Goal: Task Accomplishment & Management: Use online tool/utility

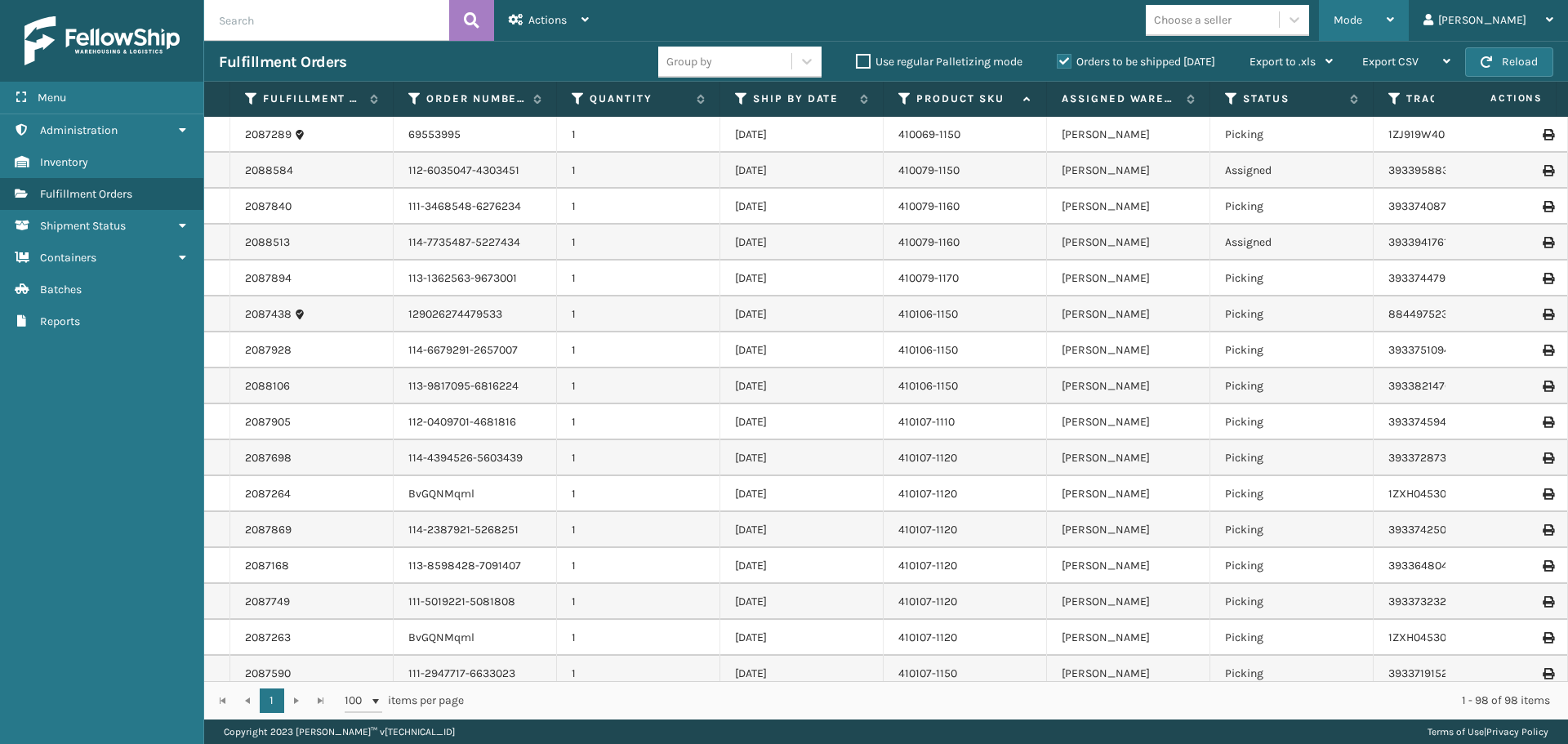
click at [1394, 24] on div "Mode" at bounding box center [1364, 20] width 61 height 41
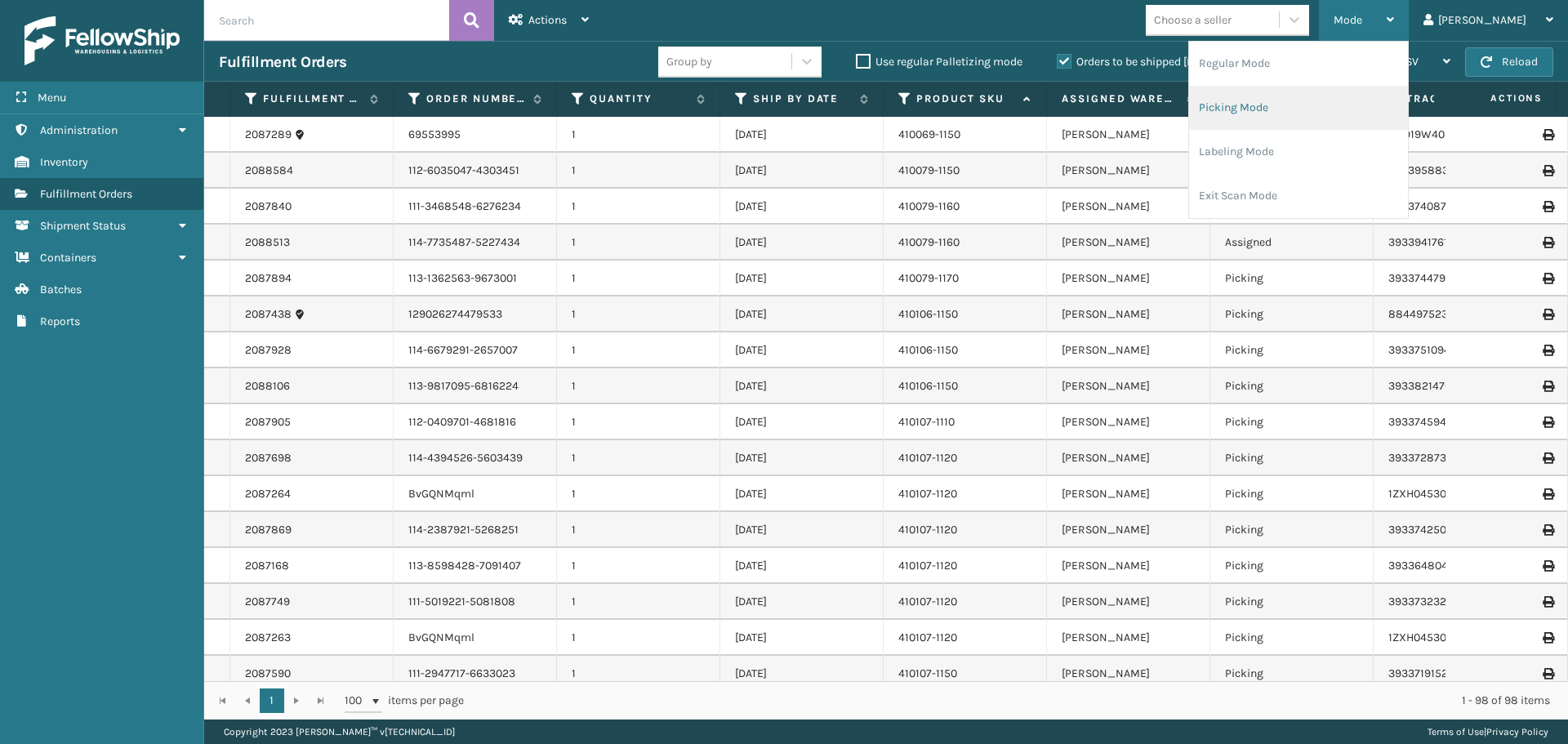
click at [1321, 119] on li "Picking Mode" at bounding box center [1298, 108] width 219 height 44
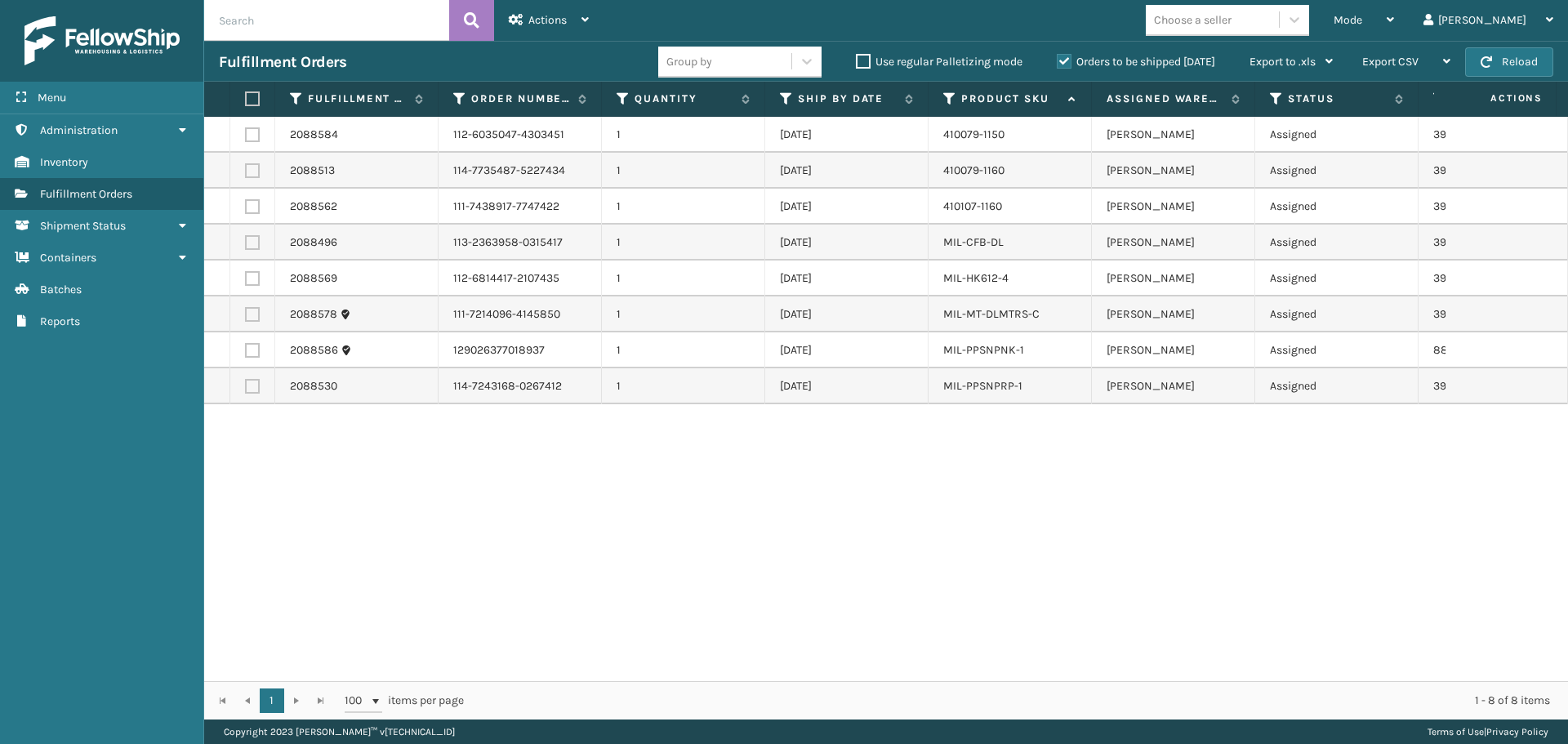
click at [247, 99] on label at bounding box center [250, 98] width 10 height 14
click at [245, 99] on input "checkbox" at bounding box center [245, 99] width 1 height 10
checkbox input "true"
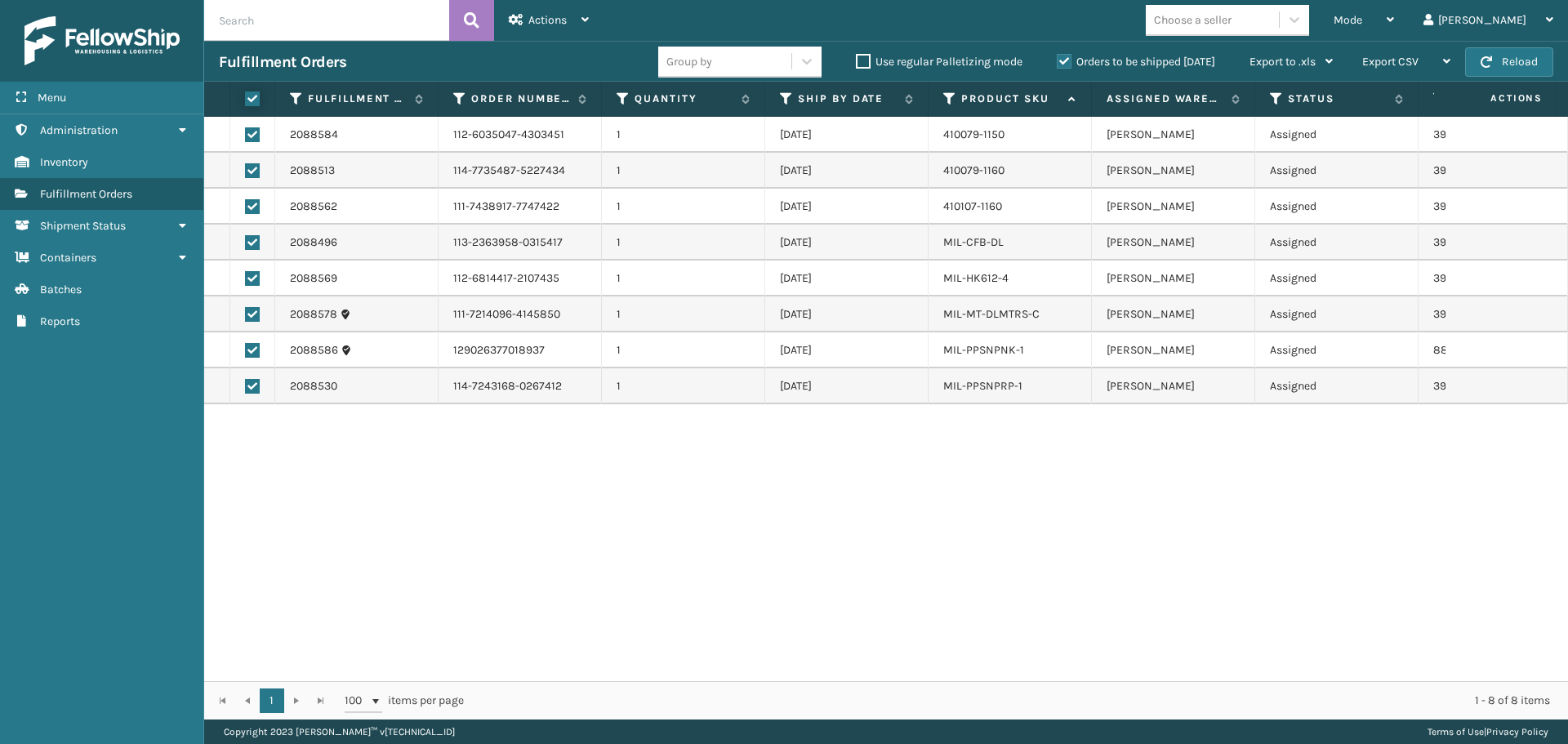
checkbox input "true"
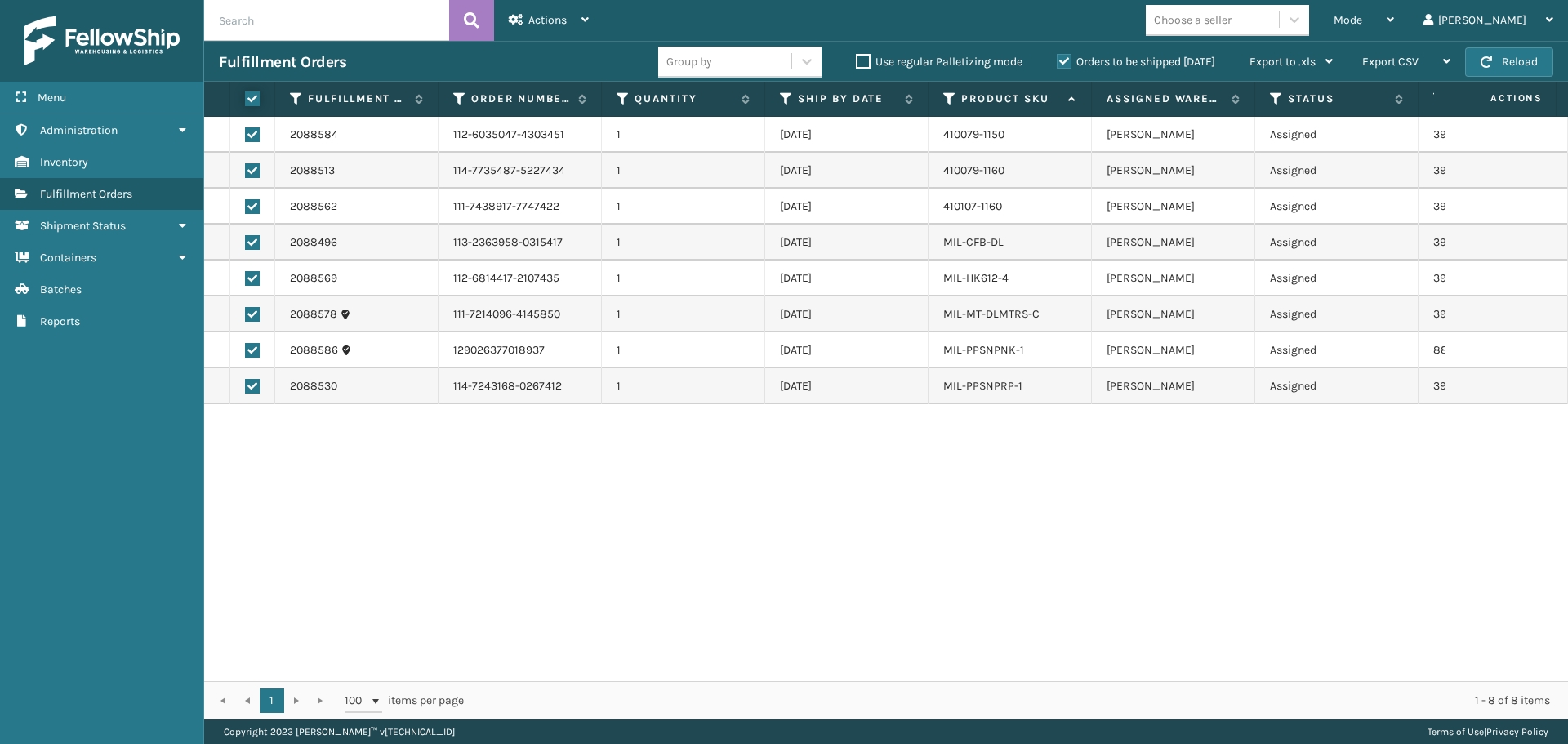
checkbox input "true"
click at [580, 29] on div "Actions" at bounding box center [549, 20] width 80 height 41
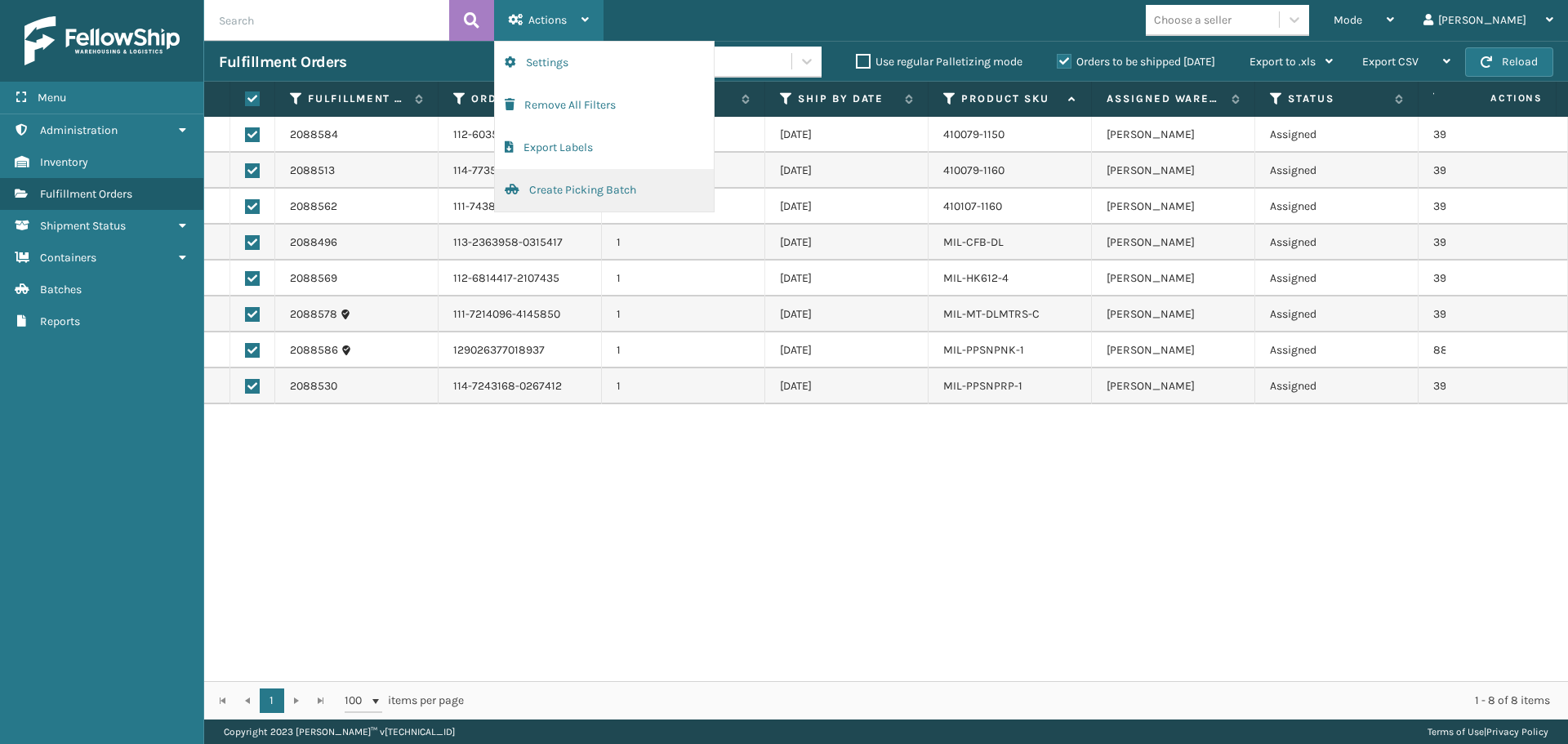
click at [596, 186] on button "Create Picking Batch" at bounding box center [604, 190] width 219 height 43
